Goal: Task Accomplishment & Management: Manage account settings

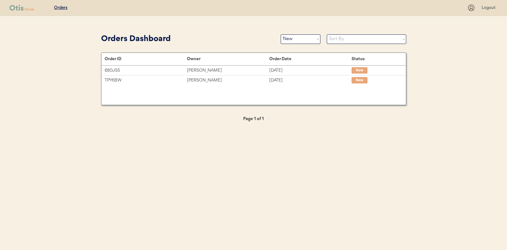
select select ""new""
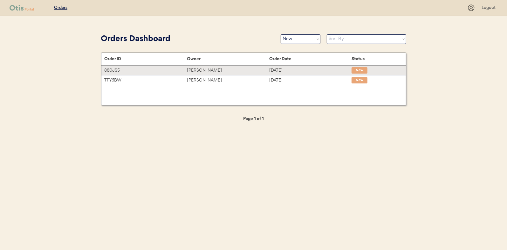
click at [202, 70] on div "Vicki Gibson" at bounding box center [228, 70] width 82 height 7
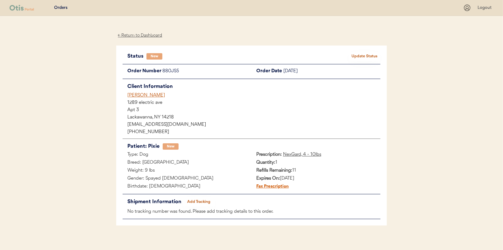
click at [368, 56] on button "Update Status" at bounding box center [364, 56] width 32 height 9
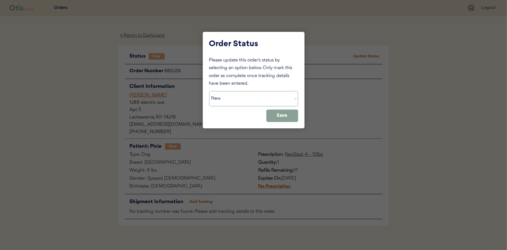
click at [226, 101] on select "Status On Hold New In Progress Complete Pending HW Consent Canceled" at bounding box center [253, 98] width 89 height 15
select select ""in_progress""
click at [209, 91] on select "Status On Hold New In Progress Complete Pending HW Consent Canceled" at bounding box center [253, 98] width 89 height 15
click at [278, 114] on button "Save" at bounding box center [283, 115] width 32 height 12
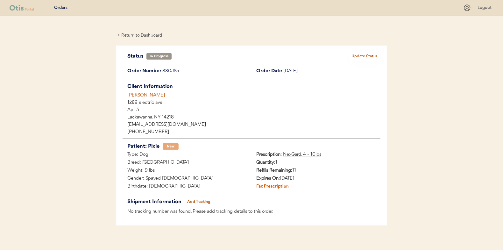
click at [138, 37] on div "← Return to Dashboard" at bounding box center [140, 35] width 48 height 7
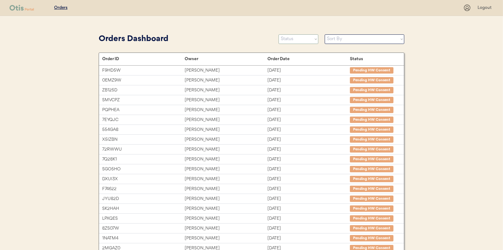
click at [289, 39] on select "Status On Hold New In Progress Complete Pending HW Consent Canceled" at bounding box center [298, 39] width 40 height 10
select select ""new""
click at [278, 34] on select "Status On Hold New In Progress Complete Pending HW Consent Canceled" at bounding box center [298, 39] width 40 height 10
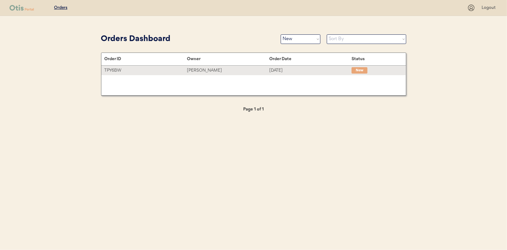
click at [194, 68] on div "Saraya Hogan" at bounding box center [228, 70] width 82 height 7
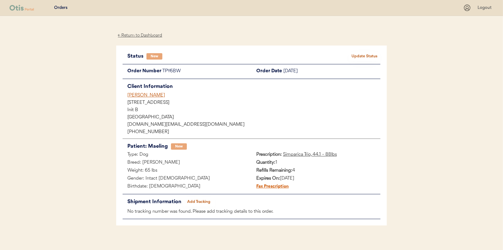
click at [364, 57] on button "Update Status" at bounding box center [364, 56] width 32 height 9
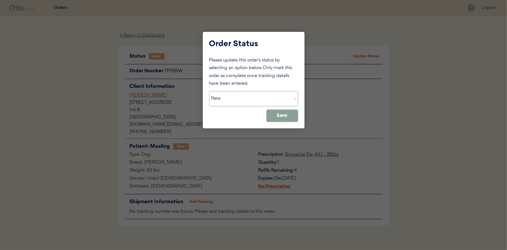
click at [235, 94] on select "Status On Hold New In Progress Complete Pending HW Consent Canceled" at bounding box center [253, 98] width 89 height 15
select select ""in_progress""
click at [209, 91] on select "Status On Hold New In Progress Complete Pending HW Consent Canceled" at bounding box center [253, 98] width 89 height 15
click at [285, 114] on button "Save" at bounding box center [283, 115] width 32 height 12
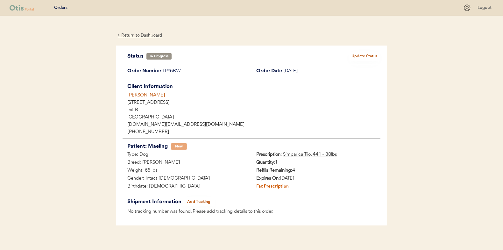
click at [140, 34] on div "← Return to Dashboard" at bounding box center [140, 35] width 48 height 7
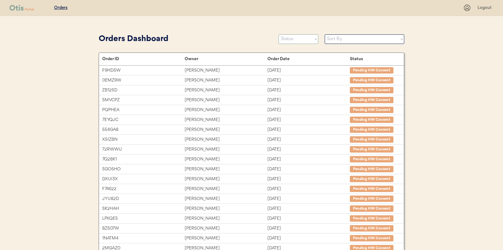
click at [293, 41] on select "Status On Hold New In Progress Complete Pending HW Consent Canceled" at bounding box center [298, 39] width 40 height 10
select select ""new""
click at [278, 34] on select "Status On Hold New In Progress Complete Pending HW Consent Canceled" at bounding box center [298, 39] width 40 height 10
